Goal: Contribute content

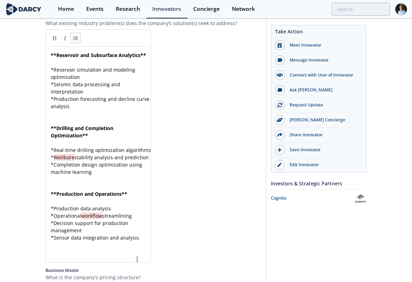
scroll to position [2, 0]
type textarea "**Reservoir and Subsurface Analytics** * Reservoir simulation and modeling opti…"
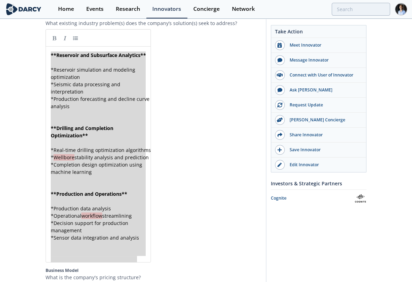
drag, startPoint x: 142, startPoint y: 268, endPoint x: 27, endPoint y: 40, distance: 255.1
click at [27, 40] on div "Expert Analytics Expert Analytics offers data science, AI, mathematical modelin…" at bounding box center [206, 265] width 412 height 2731
paste textarea
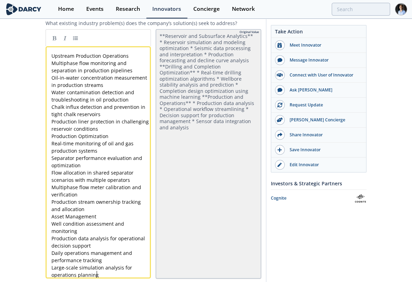
scroll to position [1125, 0]
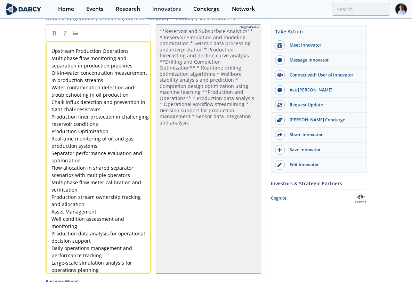
type textarea "Upstre"
type textarea "Upstream Production Operations"
drag, startPoint x: 52, startPoint y: 54, endPoint x: 139, endPoint y: 55, distance: 86.6
click at [58, 38] on link at bounding box center [54, 33] width 10 height 10
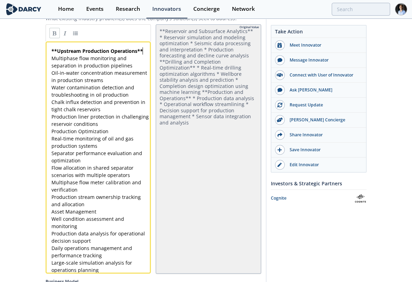
click at [147, 54] on div "xxxxxxxxxx ** Upstream Production Operations ** Multiphase flow monitoring and …" at bounding box center [103, 160] width 107 height 229
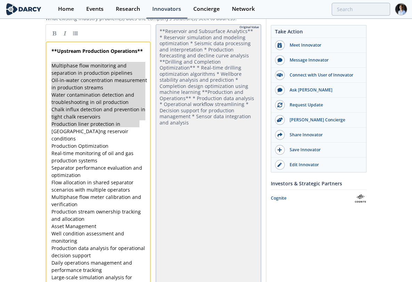
type textarea "Multiphase flow monitoring and separation in production pipelines Oil-in-water …"
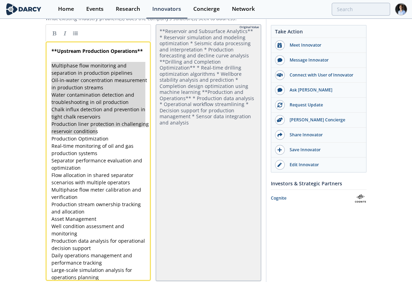
drag, startPoint x: 51, startPoint y: 66, endPoint x: 143, endPoint y: 133, distance: 113.7
click at [74, 38] on link at bounding box center [75, 33] width 10 height 10
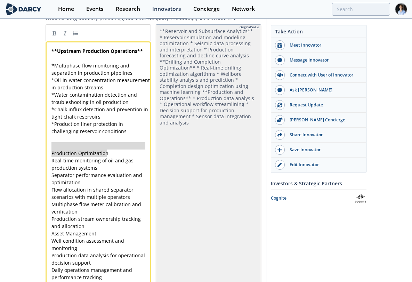
type textarea "Production Optimization"
drag, startPoint x: 112, startPoint y: 155, endPoint x: 34, endPoint y: 156, distance: 78.6
click at [58, 34] on link at bounding box center [54, 33] width 10 height 10
click at [125, 155] on pre "** Production Optimization **" at bounding box center [101, 152] width 102 height 7
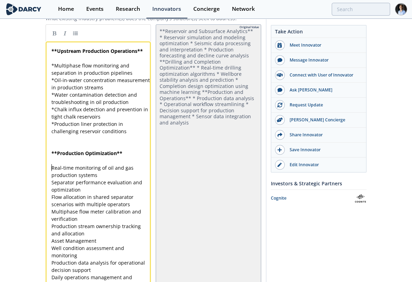
click at [51, 171] on div "xxxxxxxxxx ** Upstream Production Operations ** ​ * Multiphase flow monitoring …" at bounding box center [101, 174] width 102 height 255
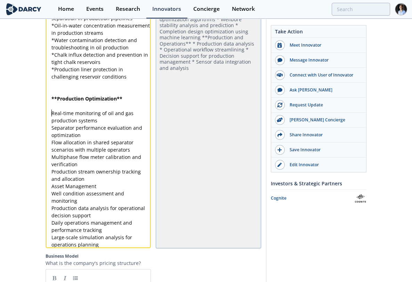
scroll to position [1241, 0]
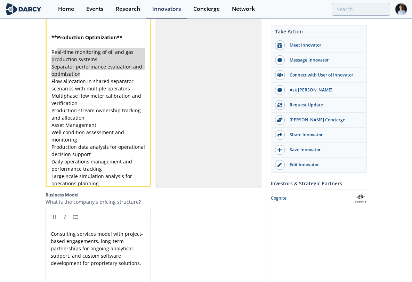
type textarea "al-time monitoring of oil and gas production systems Separator performance eval…"
drag, startPoint x: 56, startPoint y: 55, endPoint x: 71, endPoint y: 64, distance: 18.1
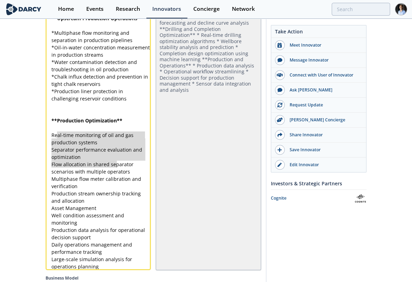
scroll to position [1125, 0]
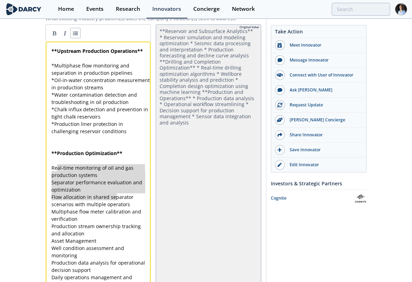
click at [79, 37] on link at bounding box center [75, 33] width 10 height 10
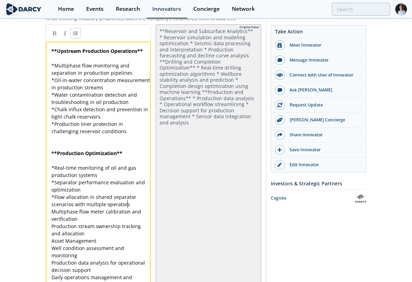
scroll to position [1279, 0]
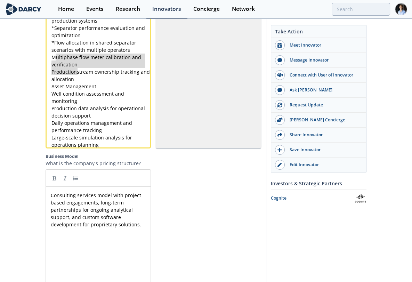
type textarea "ultiphase flow meter calibration and verification Production stream ownership t…"
drag, startPoint x: 56, startPoint y: 61, endPoint x: 96, endPoint y: 81, distance: 44.8
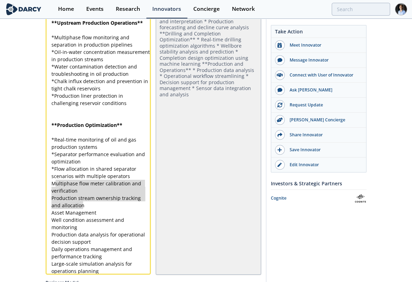
scroll to position [1125, 0]
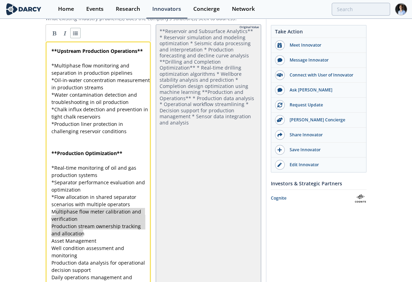
click at [74, 36] on link at bounding box center [75, 33] width 10 height 10
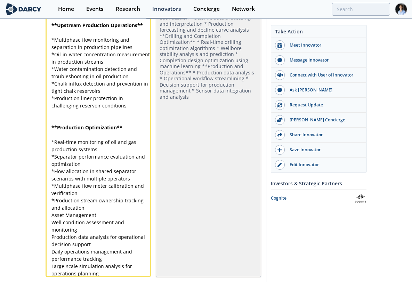
scroll to position [1163, 0]
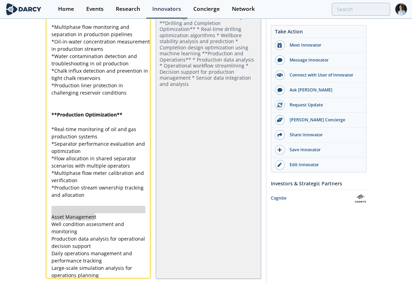
type textarea "Asset Management"
drag, startPoint x: 96, startPoint y: 221, endPoint x: 44, endPoint y: 218, distance: 51.9
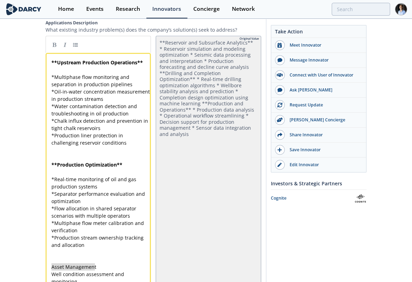
scroll to position [1048, 0]
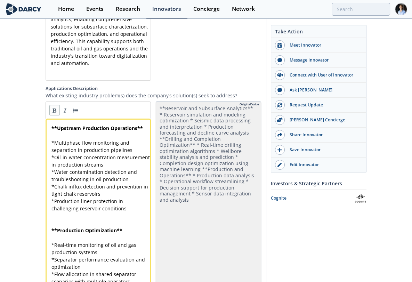
click at [51, 115] on link at bounding box center [54, 110] width 10 height 10
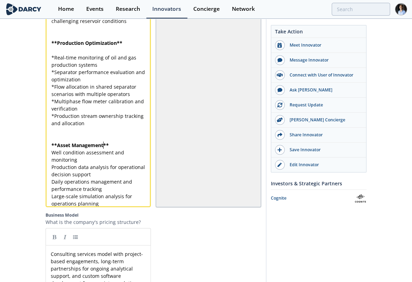
scroll to position [1247, 0]
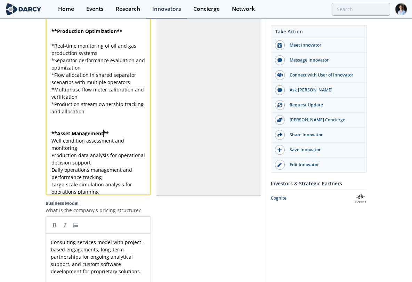
click at [117, 135] on pre "** Asset Management **" at bounding box center [101, 133] width 102 height 7
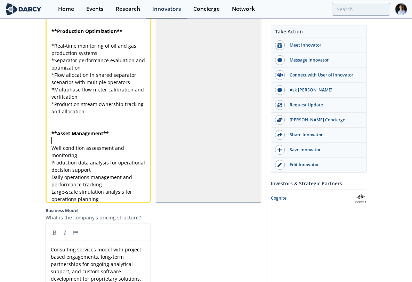
scroll to position [0, 0]
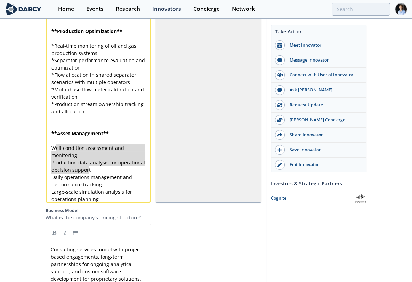
type textarea "ell condition assessment and monitoring Production data analysis for operationa…"
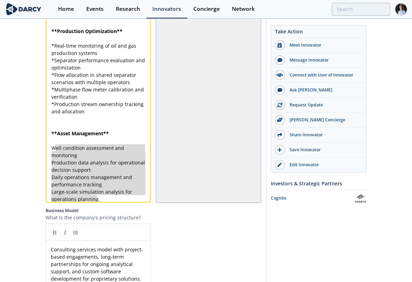
drag, startPoint x: 54, startPoint y: 151, endPoint x: 132, endPoint y: 212, distance: 99.1
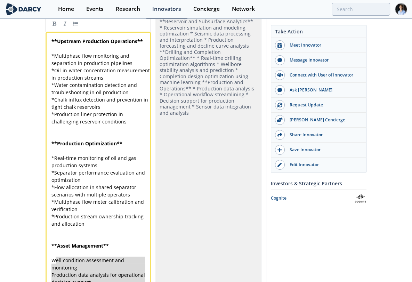
scroll to position [1092, 0]
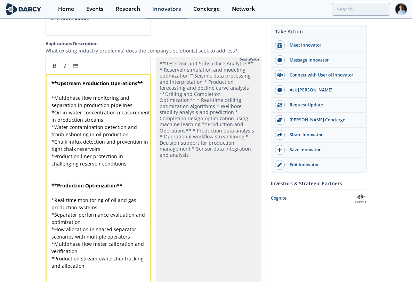
click at [49, 65] on div at bounding box center [98, 65] width 105 height 17
click at [72, 68] on link at bounding box center [75, 65] width 10 height 10
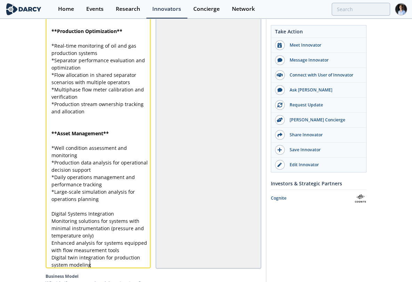
scroll to position [0, 0]
click at [119, 217] on pre "Digital Systems Integration" at bounding box center [101, 213] width 102 height 7
click at [117, 205] on div "** Upstream Production Operations ** ​ * Multiphase flow monitoring and separat…" at bounding box center [101, 96] width 102 height 343
click at [120, 208] on pre "​" at bounding box center [101, 206] width 102 height 7
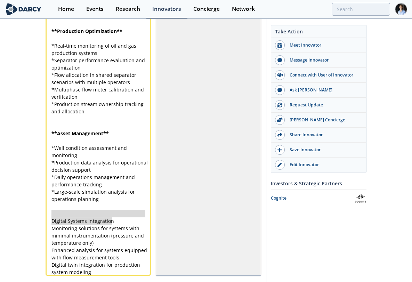
type textarea "Digital Systems Integration"
drag, startPoint x: 121, startPoint y: 224, endPoint x: 48, endPoint y: 225, distance: 73.3
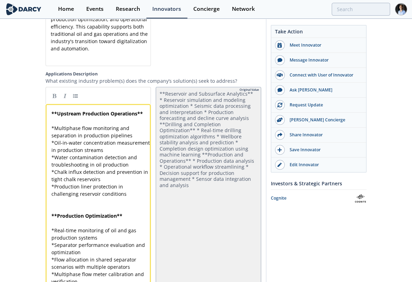
scroll to position [1015, 0]
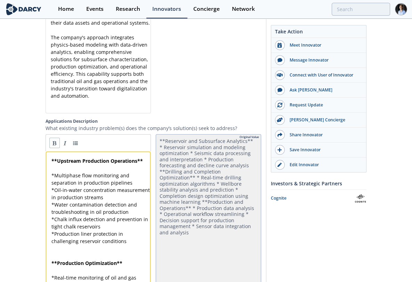
drag, startPoint x: 54, startPoint y: 143, endPoint x: 72, endPoint y: 153, distance: 20.7
click at [55, 143] on link at bounding box center [54, 143] width 10 height 10
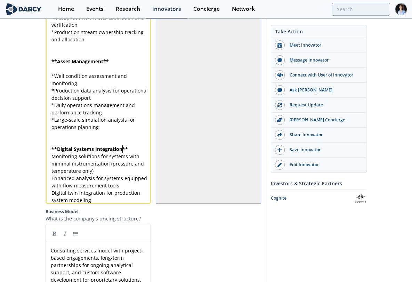
scroll to position [1401, 0]
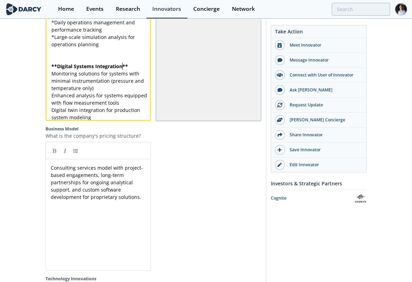
type textarea "nit"
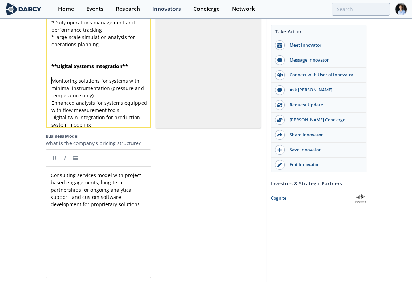
scroll to position [0, 0]
type textarea "nitoring solutions for systems with minimal instrumentation (pressure and tempe…"
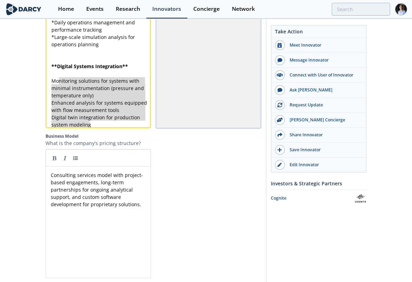
drag, startPoint x: 58, startPoint y: 86, endPoint x: 132, endPoint y: 165, distance: 108.5
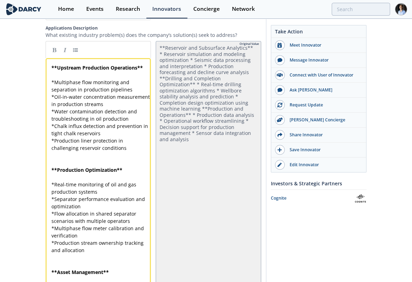
scroll to position [1092, 0]
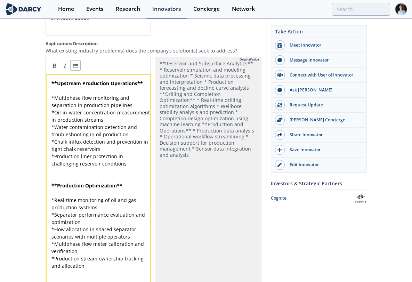
click at [78, 68] on link at bounding box center [75, 65] width 10 height 10
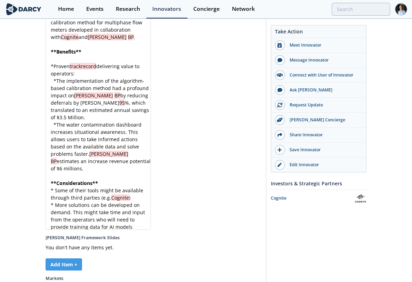
scroll to position [2, 0]
type textarea "*"
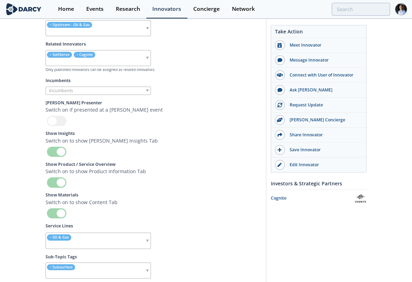
scroll to position [2639, 0]
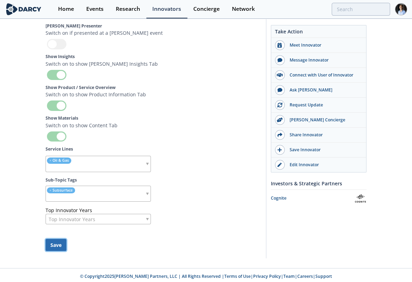
click at [55, 251] on button "Save" at bounding box center [56, 245] width 21 height 12
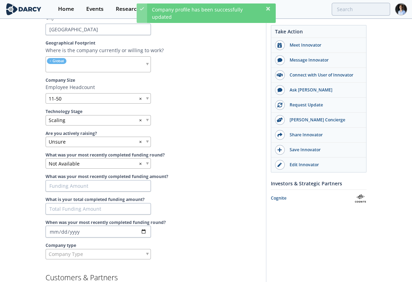
scroll to position [42, 0]
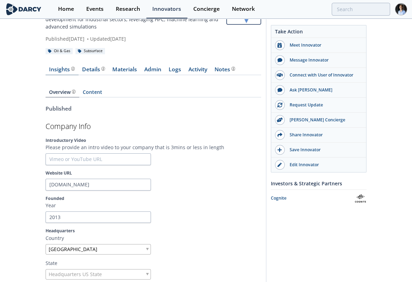
drag, startPoint x: 63, startPoint y: 70, endPoint x: 75, endPoint y: 69, distance: 12.2
click at [63, 70] on div "Insights" at bounding box center [62, 70] width 26 height 6
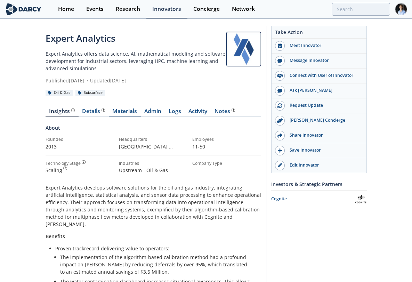
click at [125, 110] on link "Materials" at bounding box center [125, 112] width 32 height 8
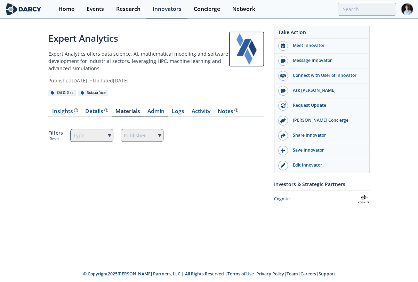
click at [153, 108] on link "Admin" at bounding box center [156, 112] width 24 height 8
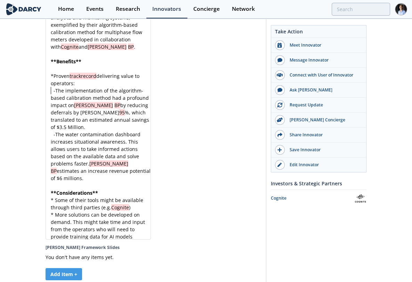
scroll to position [2, 0]
click at [50, 104] on pre "- The implementation of the algorithm-based calibration method had a profound i…" at bounding box center [101, 109] width 104 height 44
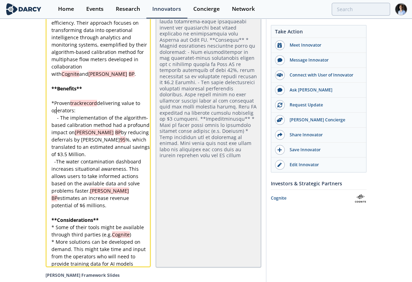
scroll to position [2252, 0]
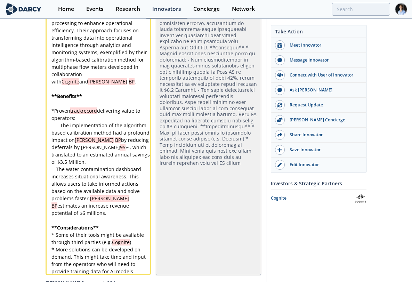
click at [53, 173] on span at bounding box center [52, 168] width 3 height 7
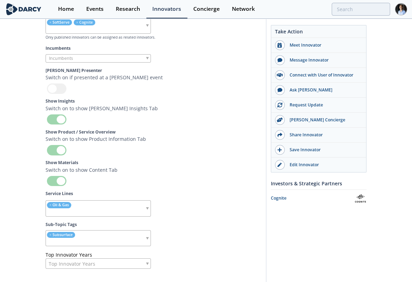
scroll to position [2645, 0]
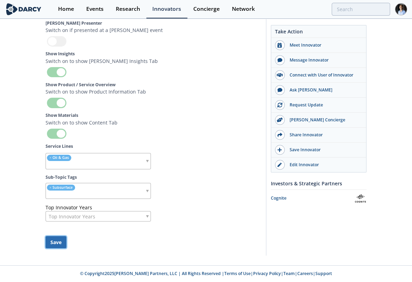
click at [60, 242] on button "Save" at bounding box center [56, 242] width 21 height 12
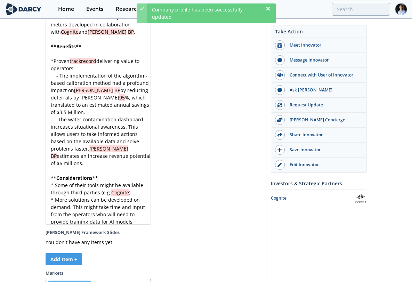
scroll to position [2251, 0]
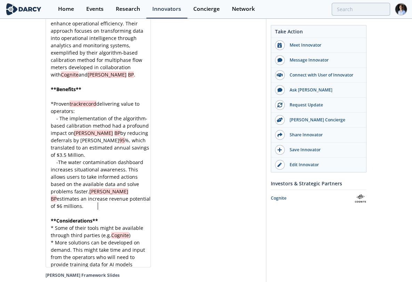
click at [110, 221] on pre "** Considerations **" at bounding box center [101, 220] width 104 height 7
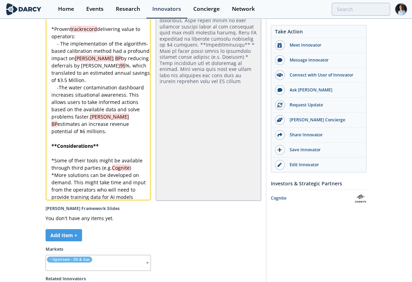
scroll to position [2289, 0]
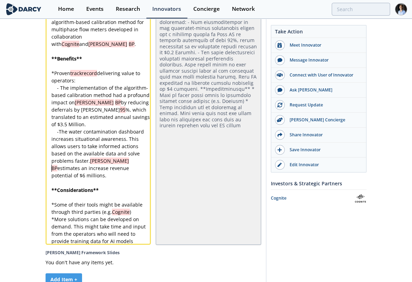
click at [64, 182] on pre "​" at bounding box center [101, 182] width 102 height 7
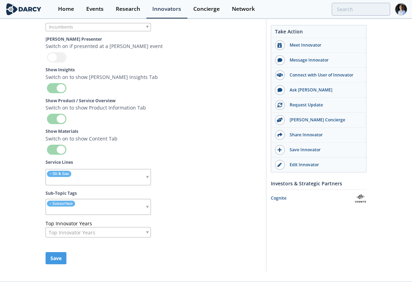
scroll to position [2660, 0]
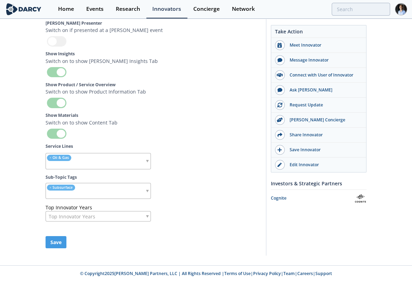
click at [59, 239] on button "Save" at bounding box center [56, 242] width 21 height 12
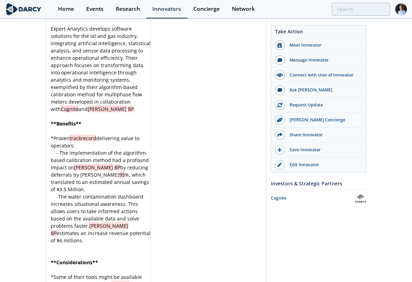
scroll to position [2188, 0]
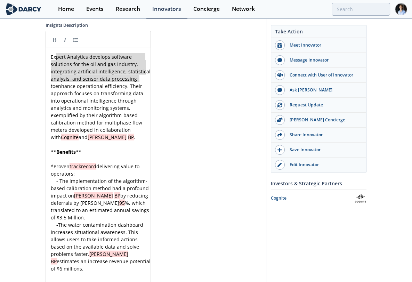
type textarea "pert Analytics develops software solutions for the oil and gas industry, integr…"
drag, startPoint x: 55, startPoint y: 70, endPoint x: 143, endPoint y: 98, distance: 92.2
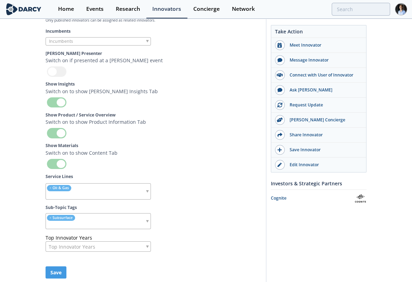
scroll to position [2651, 0]
